Goal: Task Accomplishment & Management: Manage account settings

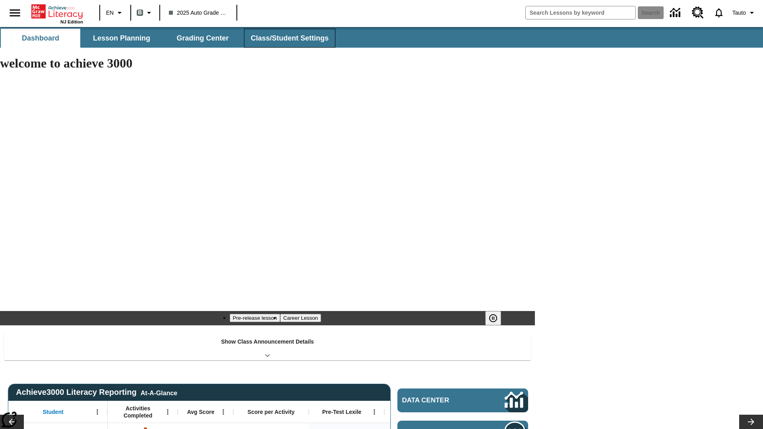
click at [289, 38] on span "Class/Student Settings" at bounding box center [290, 38] width 78 height 9
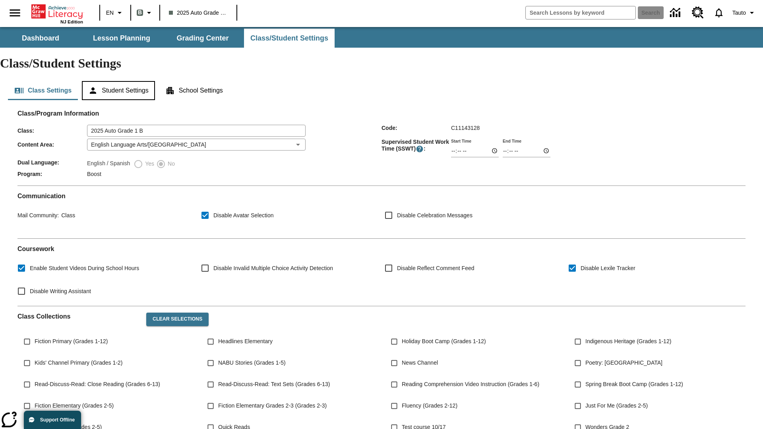
click at [120, 81] on button "Student Settings" at bounding box center [118, 90] width 73 height 19
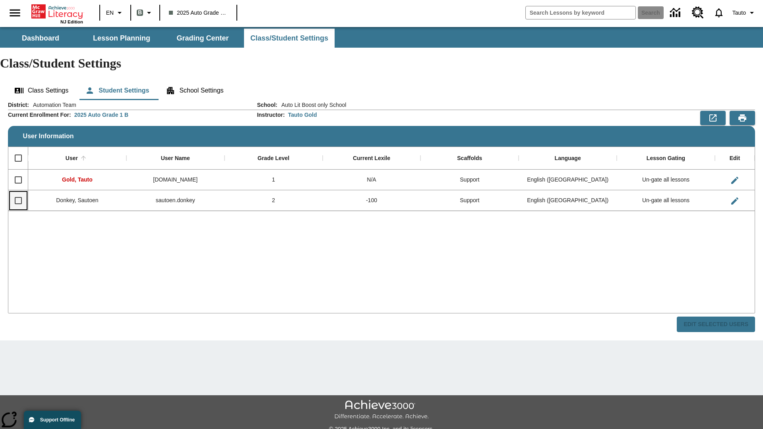
click at [18, 192] on input "Select row" at bounding box center [18, 200] width 17 height 17
checkbox input "true"
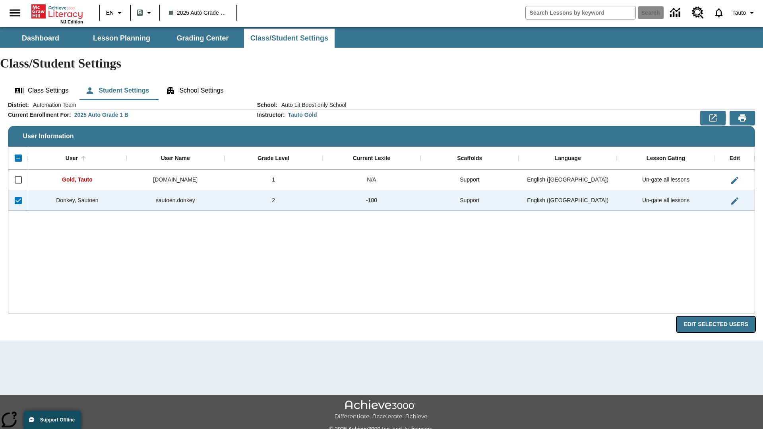
click at [719, 317] on button "Edit Selected Users" at bounding box center [716, 325] width 78 height 16
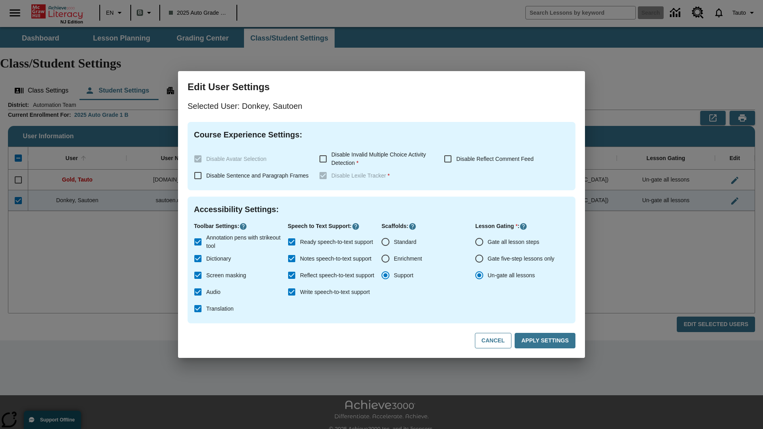
click at [479, 242] on input "Gate all lesson steps" at bounding box center [479, 242] width 17 height 17
radio input "true"
click at [547, 341] on button "Apply Settings" at bounding box center [545, 341] width 61 height 16
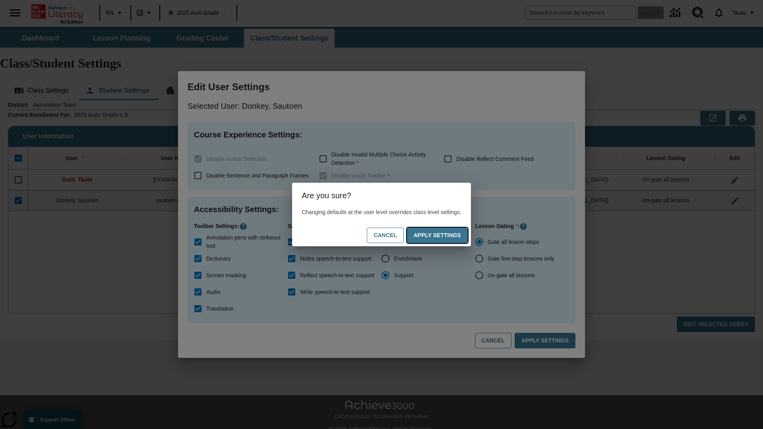
click at [445, 235] on button "Apply Settings" at bounding box center [437, 236] width 61 height 16
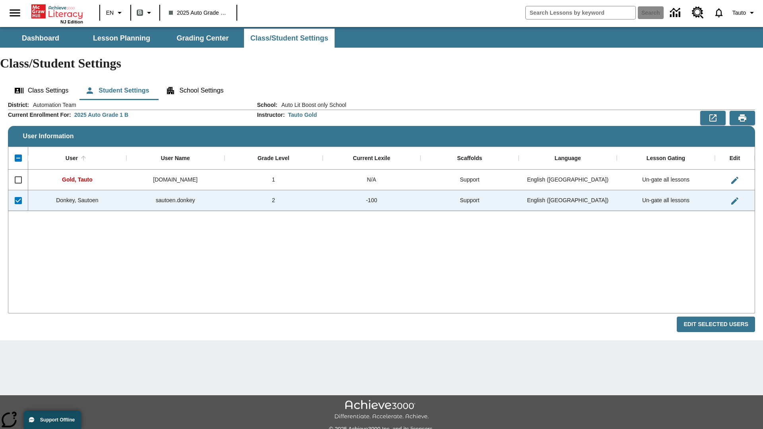
checkbox input "false"
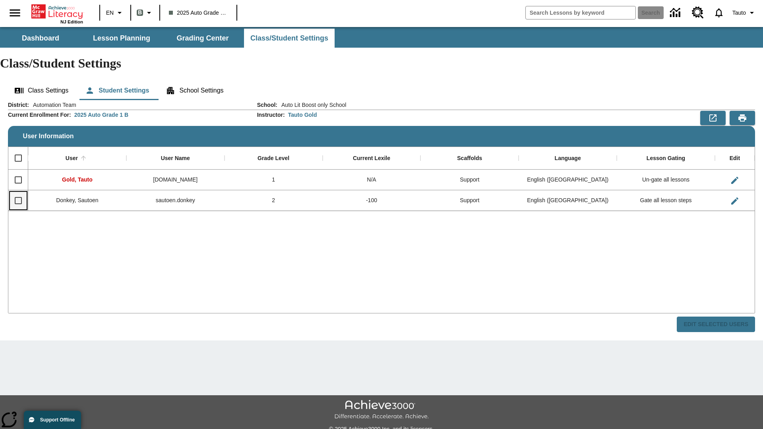
click at [18, 192] on input "Select row" at bounding box center [18, 200] width 17 height 17
checkbox input "true"
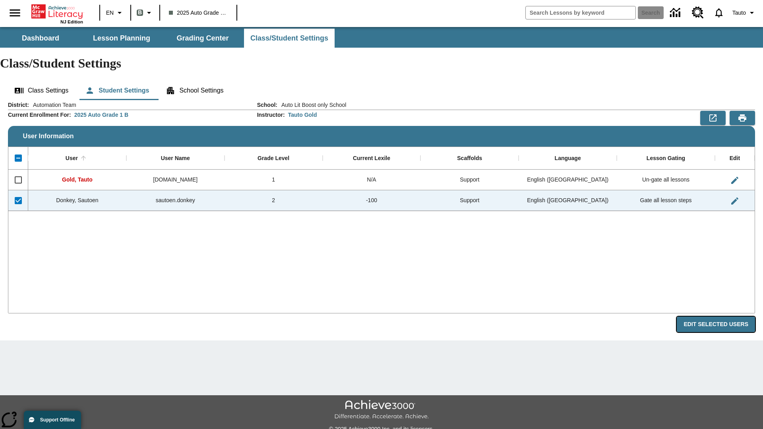
click at [719, 317] on button "Edit Selected Users" at bounding box center [716, 325] width 78 height 16
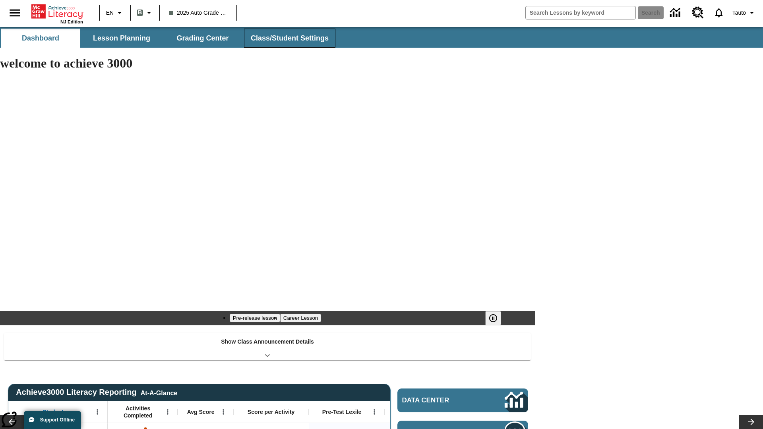
click at [289, 38] on span "Class/Student Settings" at bounding box center [290, 38] width 78 height 9
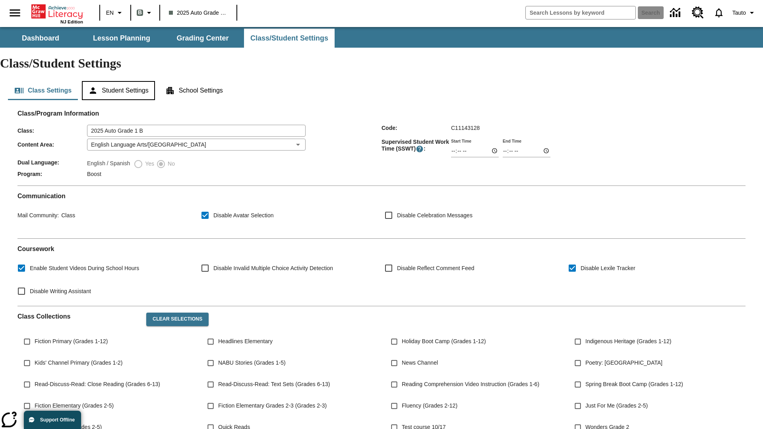
click at [120, 81] on button "Student Settings" at bounding box center [118, 90] width 73 height 19
